Goal: Task Accomplishment & Management: Manage account settings

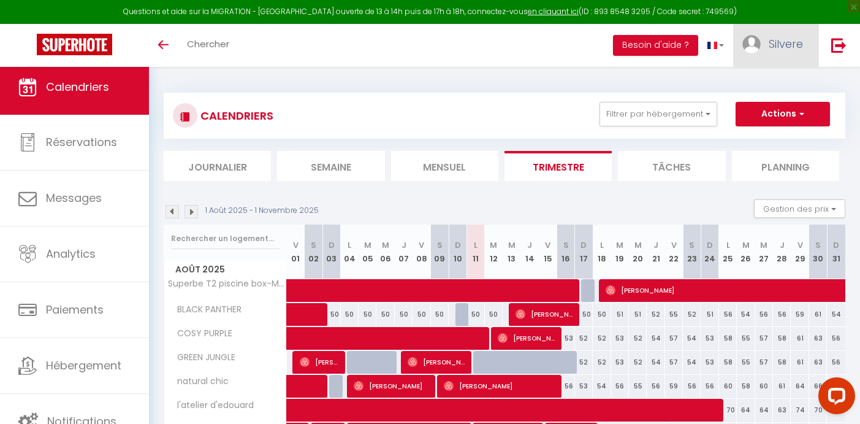
click at [779, 40] on span "Silvere" at bounding box center [786, 43] width 34 height 15
click at [768, 104] on link "Équipe" at bounding box center [769, 107] width 91 height 21
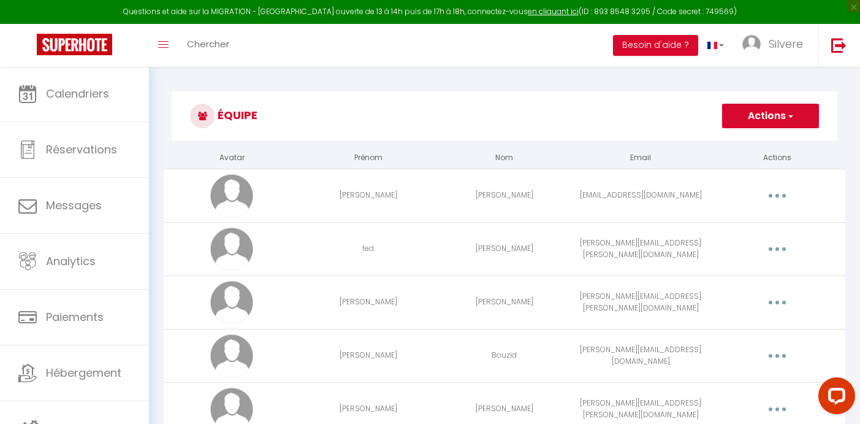
click at [788, 193] on button "button" at bounding box center [777, 196] width 34 height 20
click at [735, 223] on link "Editer" at bounding box center [745, 223] width 91 height 21
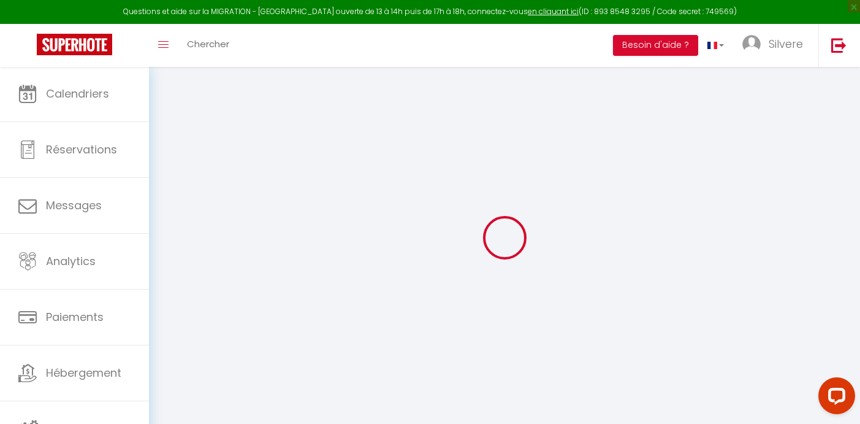
type input "[PERSON_NAME]"
type input "[EMAIL_ADDRESS][DOMAIN_NAME]"
type textarea "[URL][DOMAIN_NAME]"
checkbox input "false"
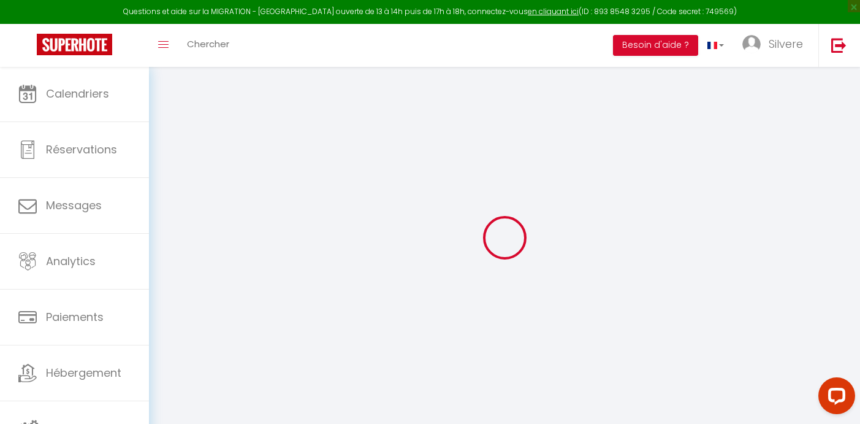
checkbox input "false"
checkbox input "true"
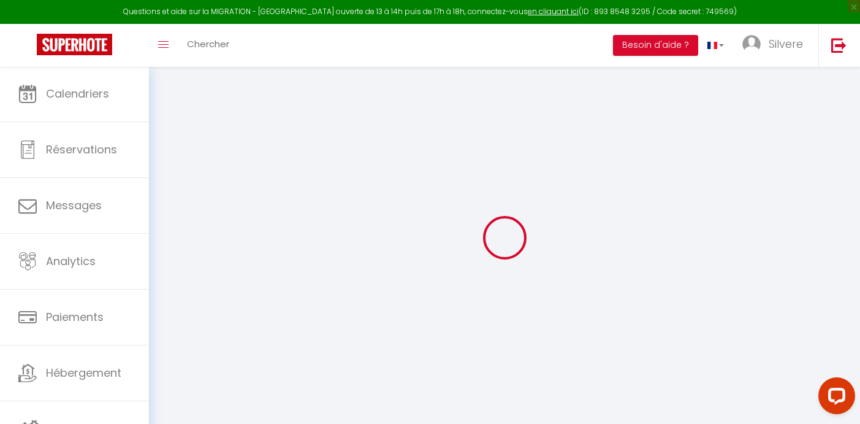
checkbox input "true"
checkbox input "false"
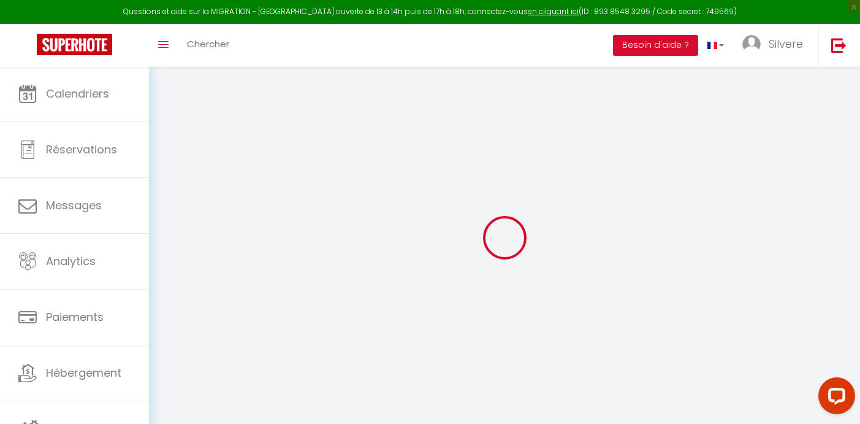
checkbox input "false"
checkbox input "true"
checkbox input "false"
select select
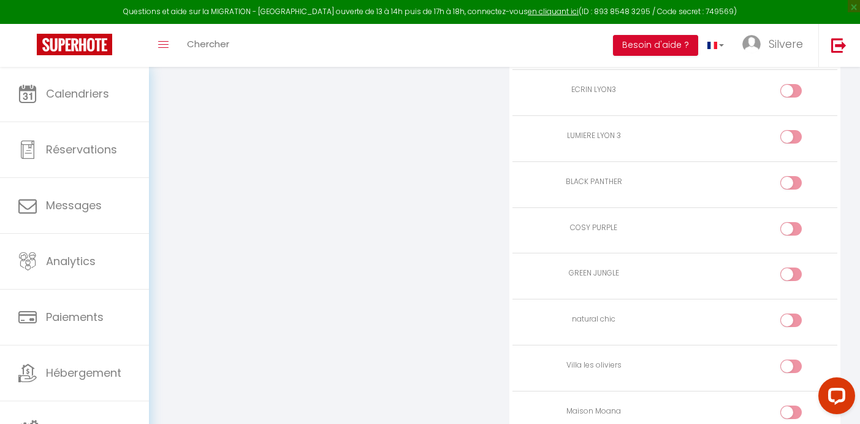
scroll to position [1655, 0]
click at [790, 264] on div at bounding box center [790, 270] width 21 height 13
click at [791, 264] on input "checkbox" at bounding box center [801, 273] width 21 height 18
checkbox input "true"
click at [790, 219] on div at bounding box center [790, 225] width 21 height 13
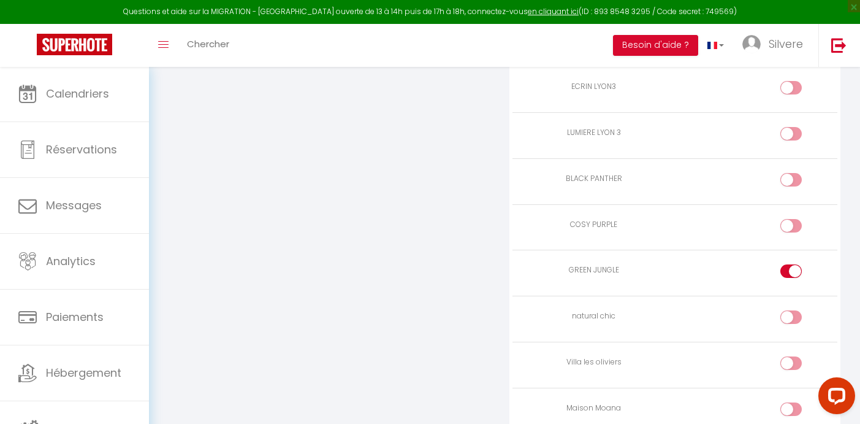
click at [791, 219] on input "checkbox" at bounding box center [801, 228] width 21 height 18
checkbox input "true"
click at [790, 173] on div at bounding box center [790, 179] width 21 height 13
click at [791, 173] on input "checkbox" at bounding box center [801, 182] width 21 height 18
checkbox input "true"
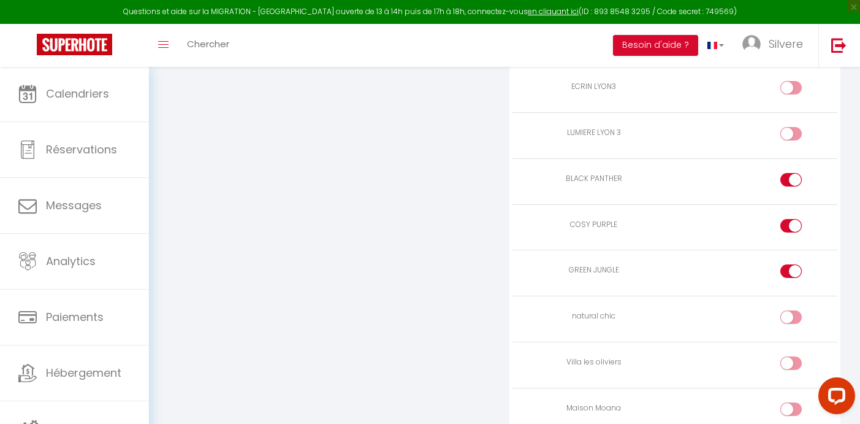
click at [789, 310] on div at bounding box center [790, 316] width 21 height 13
click at [791, 310] on input "checkbox" at bounding box center [801, 319] width 21 height 18
checkbox input "true"
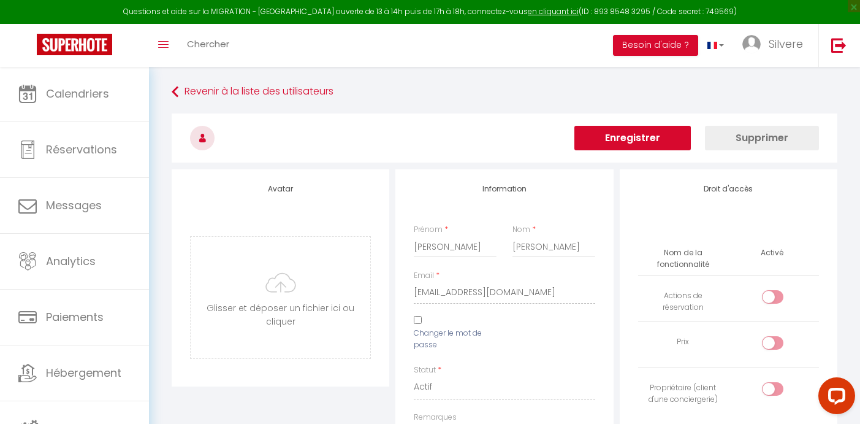
scroll to position [0, 0]
click at [655, 143] on button "Enregistrer" at bounding box center [632, 138] width 116 height 25
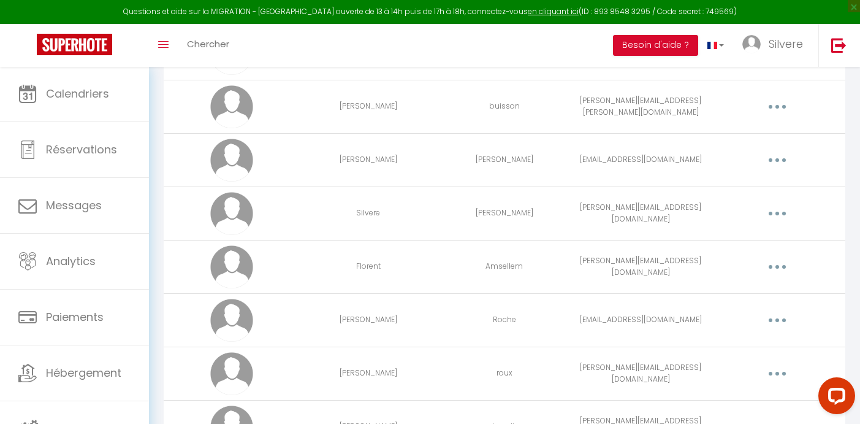
scroll to position [569, 0]
click at [775, 161] on button "button" at bounding box center [777, 160] width 34 height 20
click at [731, 183] on link "Editer" at bounding box center [745, 188] width 91 height 21
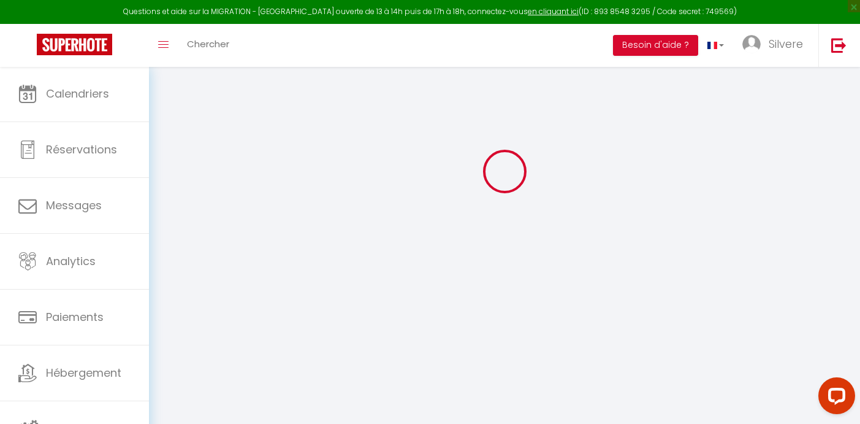
scroll to position [43, 0]
type input "[PERSON_NAME]"
type input "[EMAIL_ADDRESS][DOMAIN_NAME]"
type textarea "[URL][DOMAIN_NAME]"
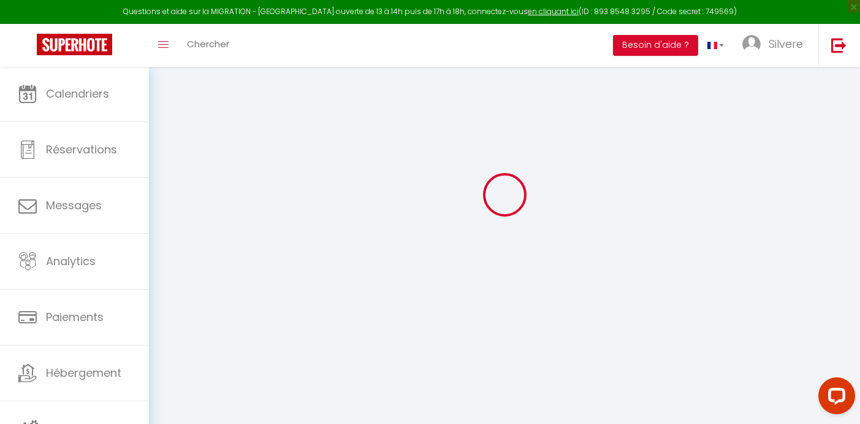
checkbox input "false"
checkbox input "true"
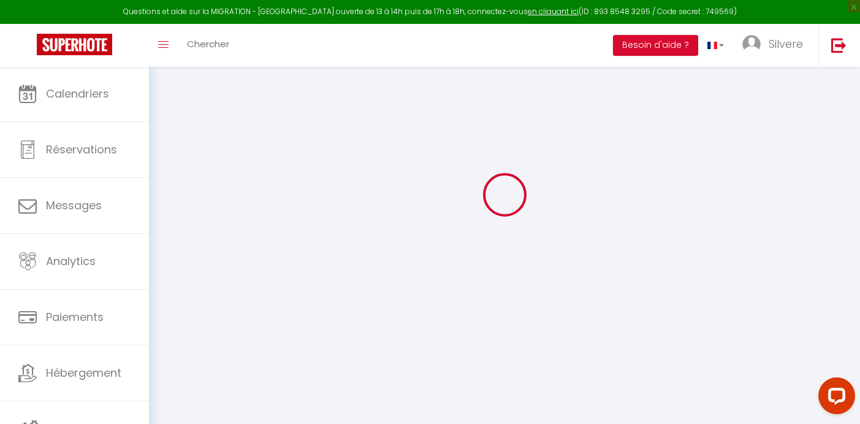
checkbox input "true"
checkbox input "false"
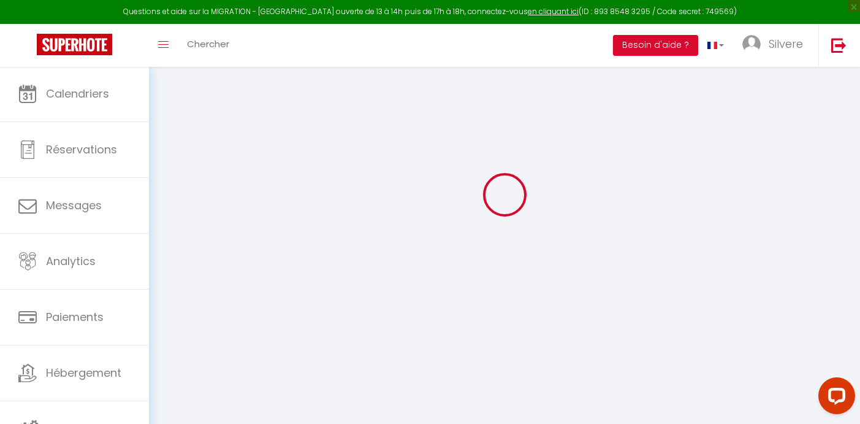
checkbox input "false"
checkbox input "true"
checkbox input "false"
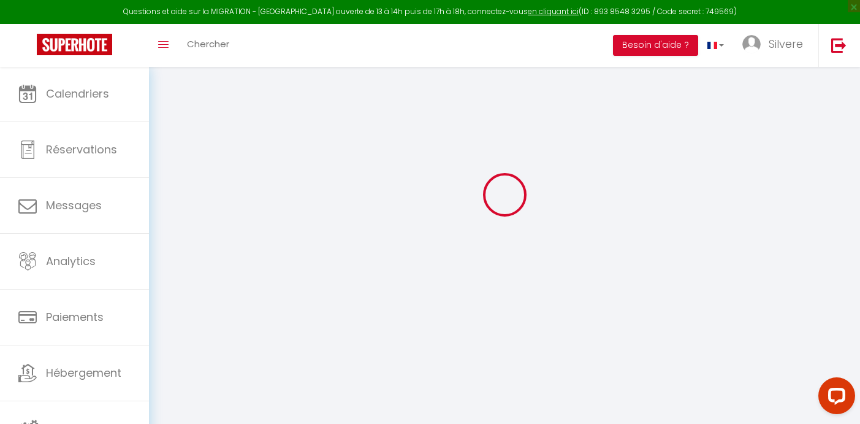
select select
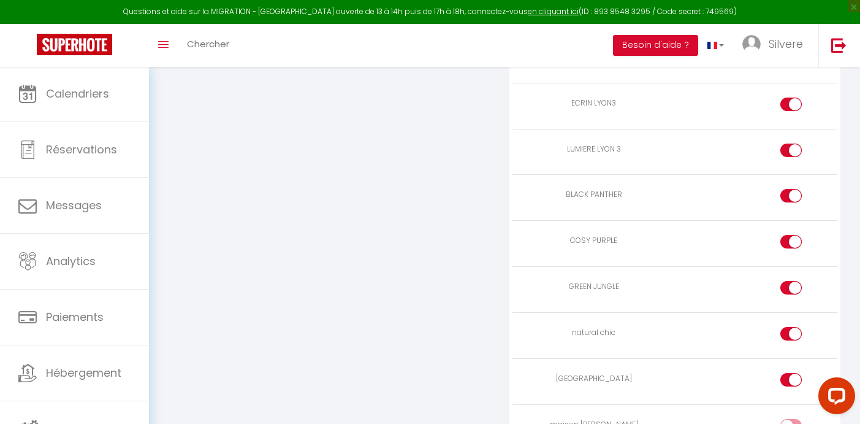
scroll to position [2951, 0]
click at [784, 187] on div at bounding box center [790, 193] width 21 height 13
click at [791, 187] on input "checkbox" at bounding box center [801, 196] width 21 height 18
checkbox input "false"
click at [787, 233] on div at bounding box center [790, 239] width 21 height 13
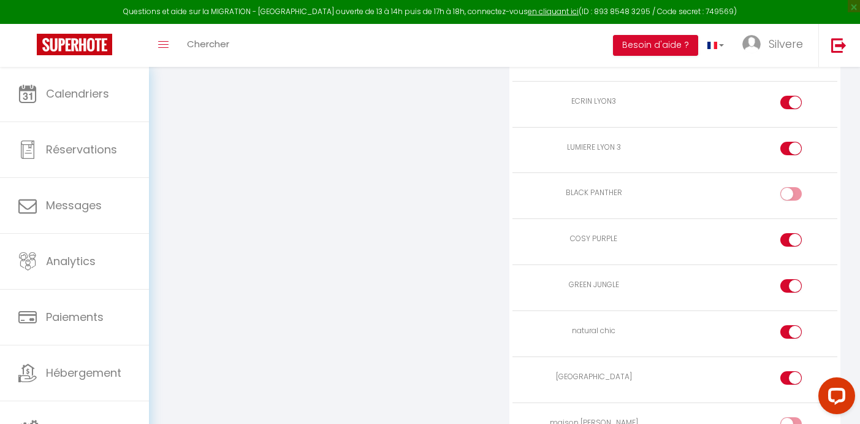
click at [791, 233] on input "checkbox" at bounding box center [801, 242] width 21 height 18
checkbox input "false"
click at [788, 279] on div at bounding box center [790, 285] width 21 height 13
click at [791, 279] on input "checkbox" at bounding box center [801, 288] width 21 height 18
checkbox input "false"
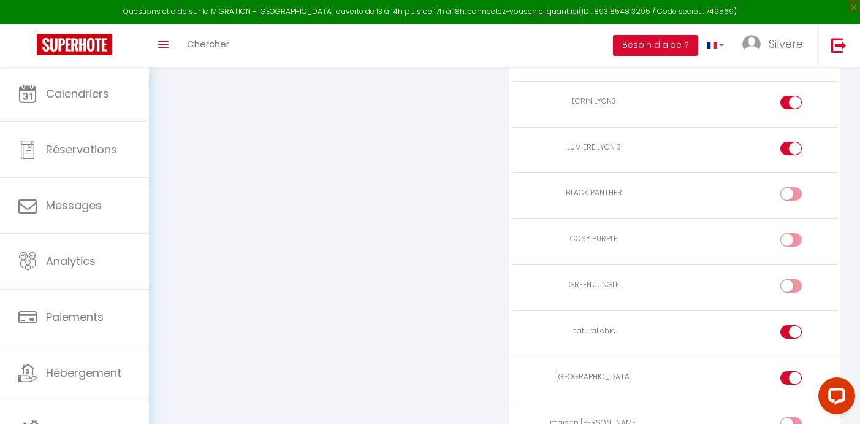
click at [790, 325] on div at bounding box center [790, 331] width 21 height 13
click at [791, 325] on input "checkbox" at bounding box center [801, 334] width 21 height 18
checkbox input "false"
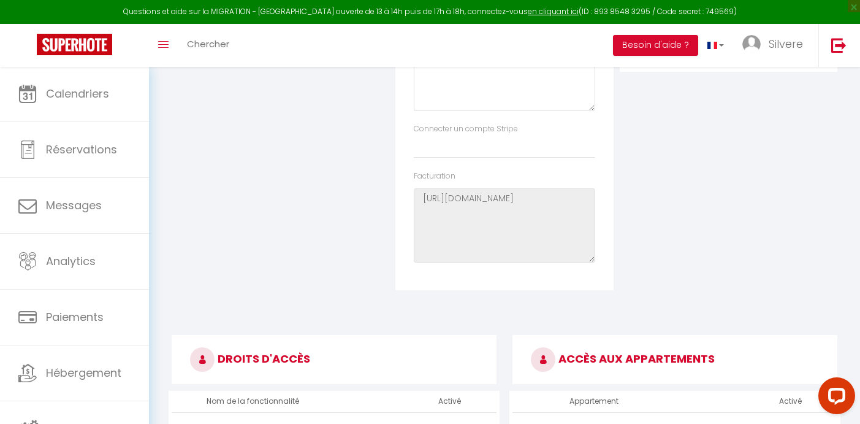
scroll to position [15, 0]
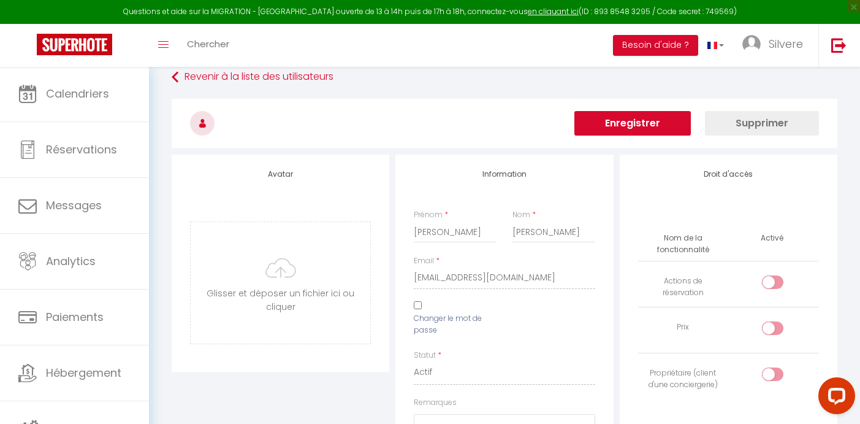
click at [645, 123] on button "Enregistrer" at bounding box center [632, 123] width 116 height 25
